Goal: Task Accomplishment & Management: Manage account settings

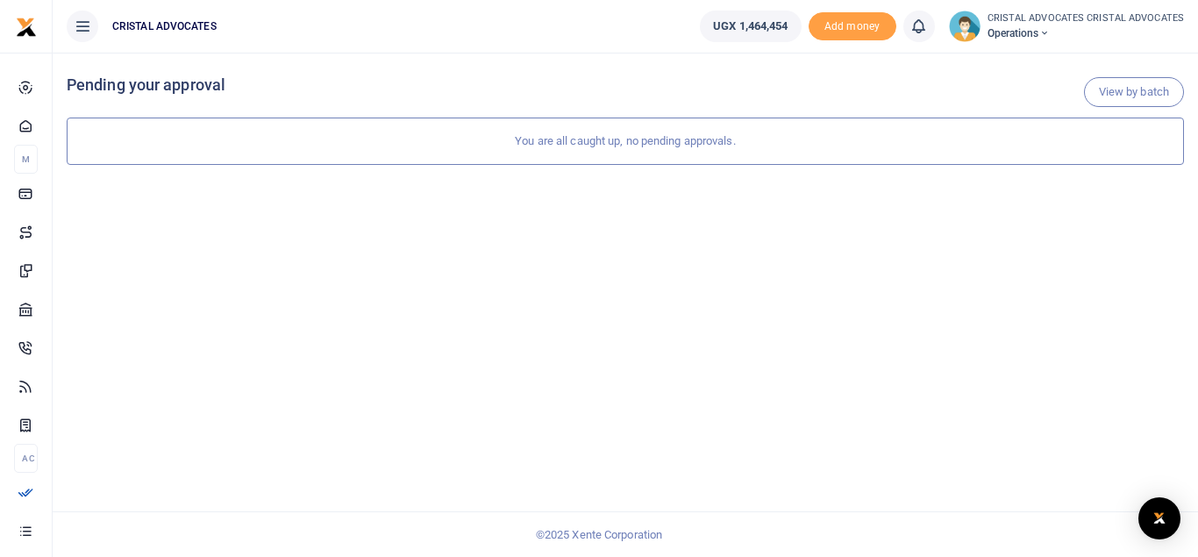
click at [1032, 36] on span "Operations" at bounding box center [1086, 33] width 197 height 16
click at [906, 264] on div "View by batch Pending your approval You are all caught up, no pending approvals." at bounding box center [626, 305] width 1146 height 504
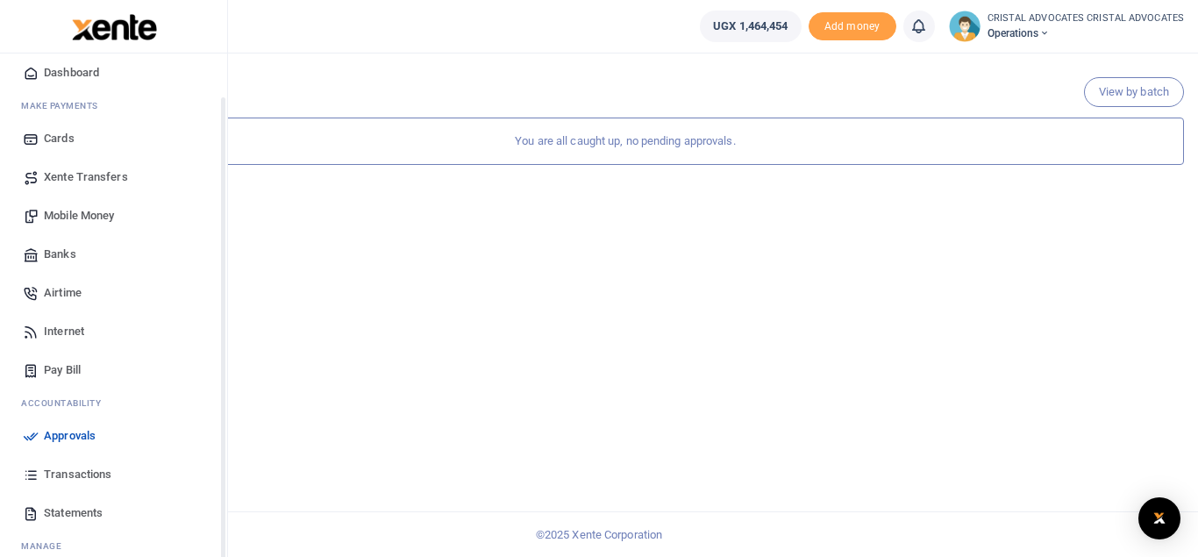
scroll to position [54, 0]
click at [75, 472] on span "Transactions" at bounding box center [78, 474] width 68 height 18
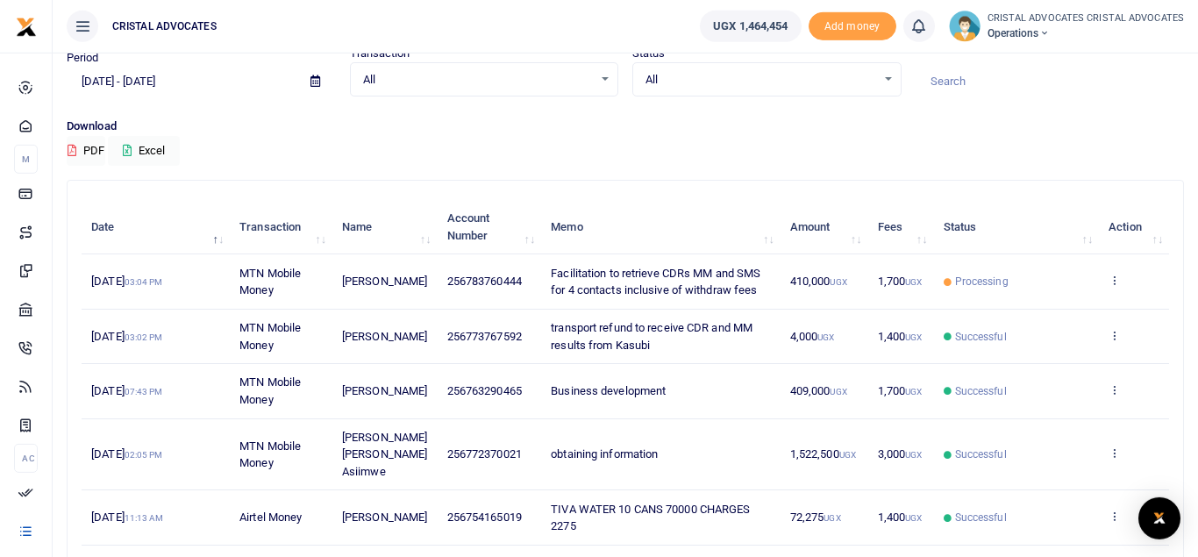
scroll to position [68, 0]
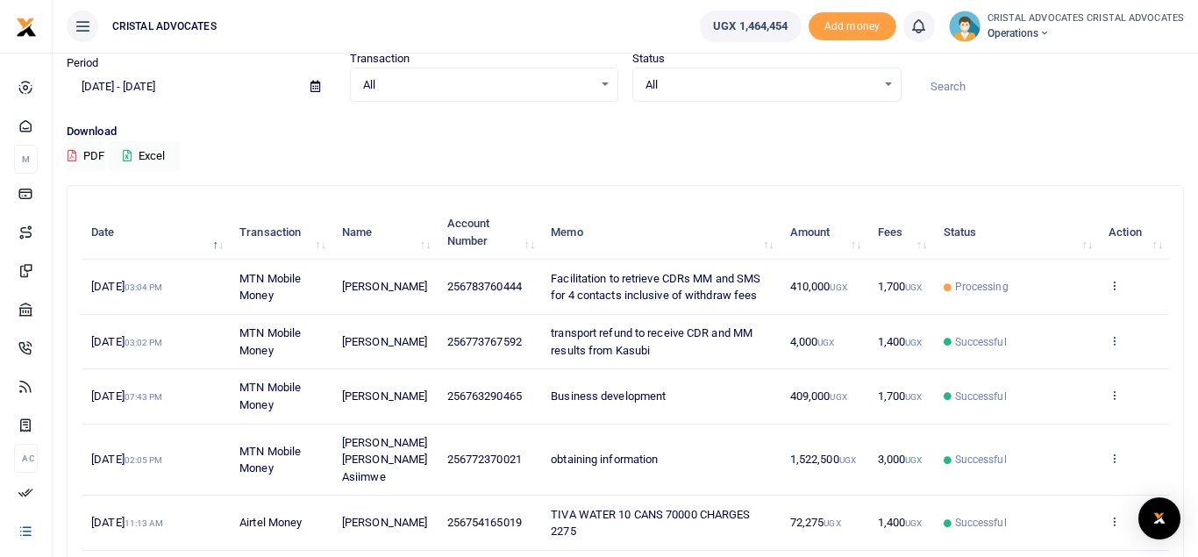
click at [1116, 287] on icon at bounding box center [1114, 285] width 11 height 12
click at [1033, 25] on small "CRISTAL ADVOCATES CRISTAL ADVOCATES" at bounding box center [1086, 18] width 197 height 15
click at [885, 111] on div "Period [DATE] - [DATE] Transaction All Select an option... All Airtime Internet…" at bounding box center [626, 86] width 1132 height 73
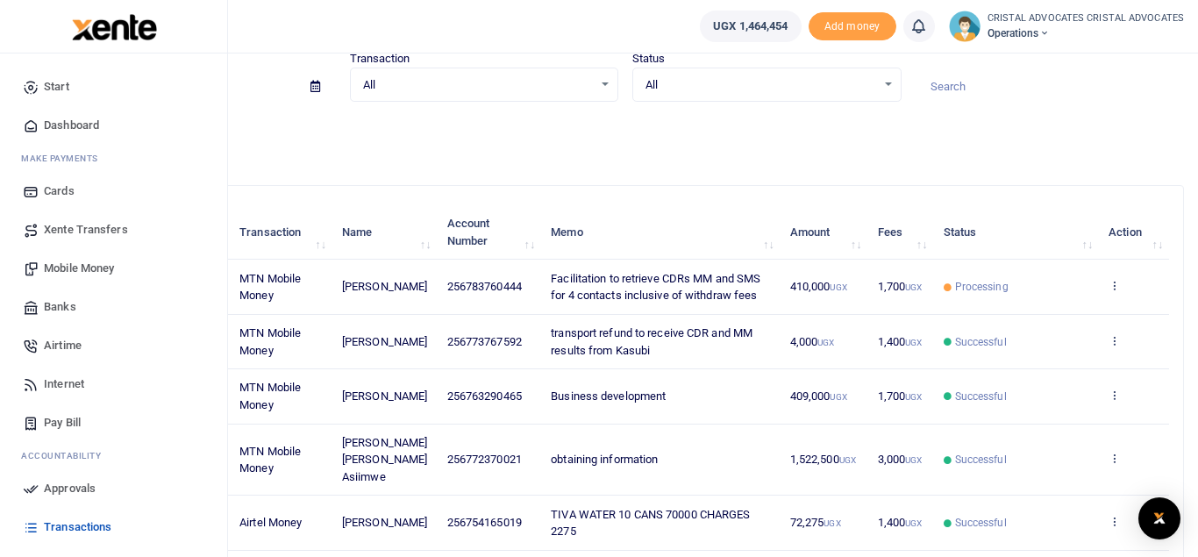
click at [82, 270] on span "Mobile Money" at bounding box center [79, 269] width 70 height 18
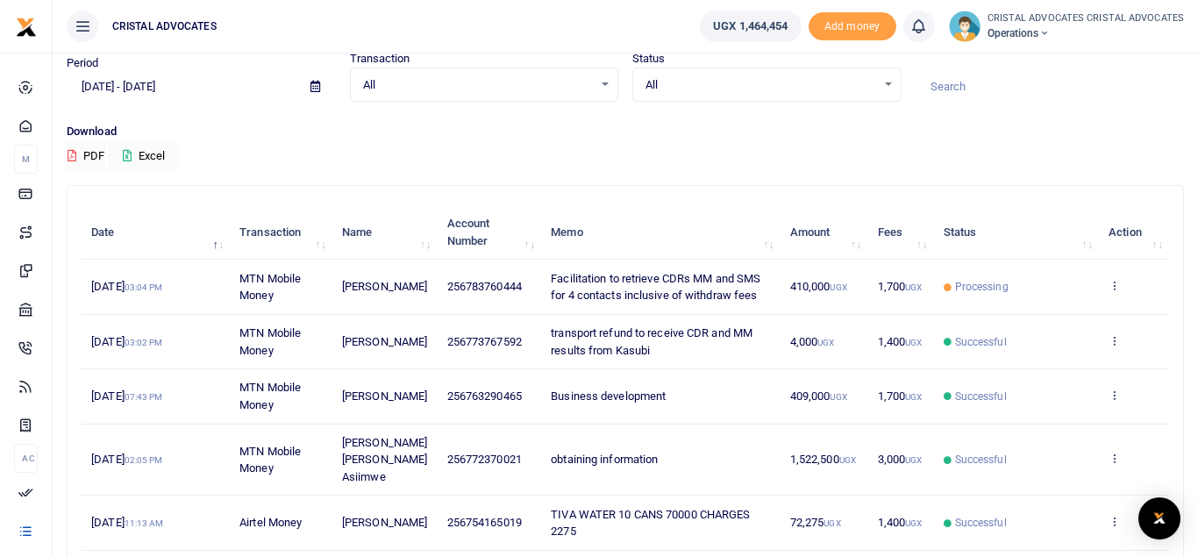
click at [1040, 32] on span "Operations" at bounding box center [1086, 33] width 197 height 16
click at [1092, 126] on link "Logout" at bounding box center [1111, 128] width 139 height 25
click at [1034, 36] on span "Operations" at bounding box center [1086, 33] width 197 height 16
click at [1082, 125] on link "Logout" at bounding box center [1111, 128] width 139 height 25
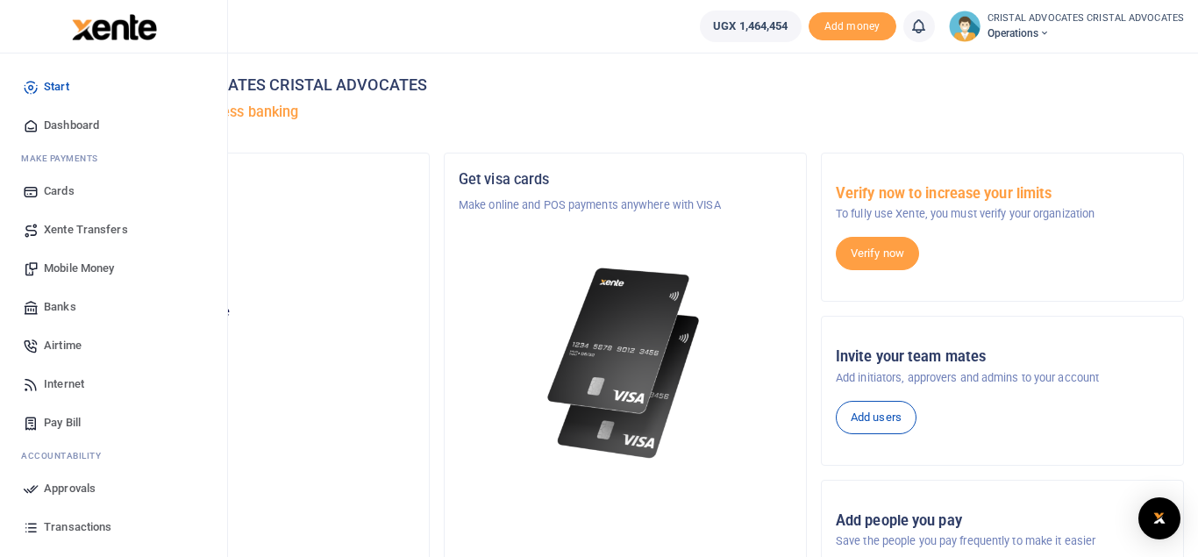
click at [80, 524] on span "Transactions" at bounding box center [78, 527] width 68 height 18
